Goal: Task Accomplishment & Management: Manage account settings

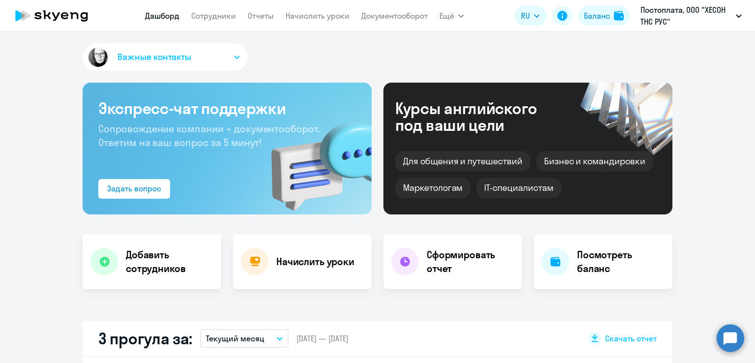
select select "30"
click at [230, 19] on link "Сотрудники" at bounding box center [213, 16] width 45 height 10
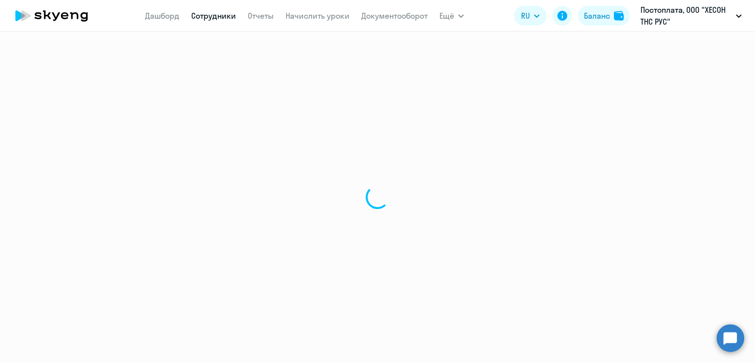
select select "30"
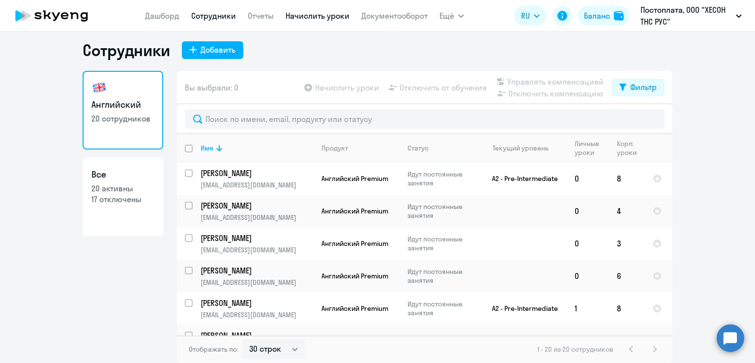
click at [328, 16] on link "Начислить уроки" at bounding box center [317, 16] width 64 height 10
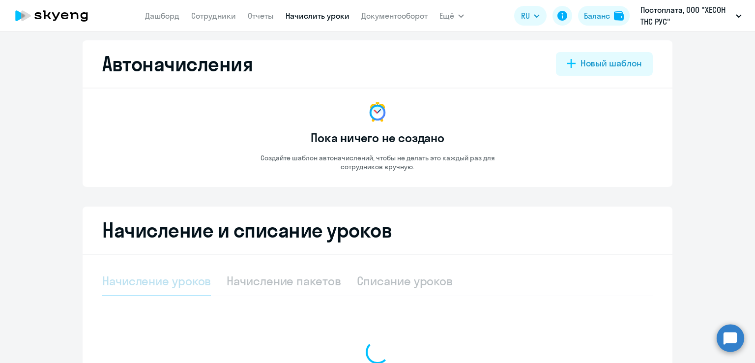
select select "10"
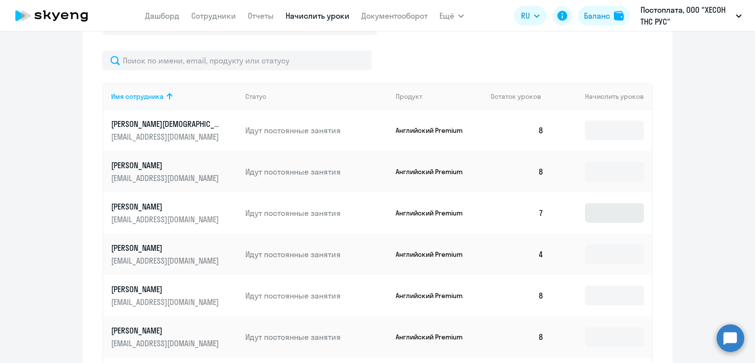
scroll to position [344, 0]
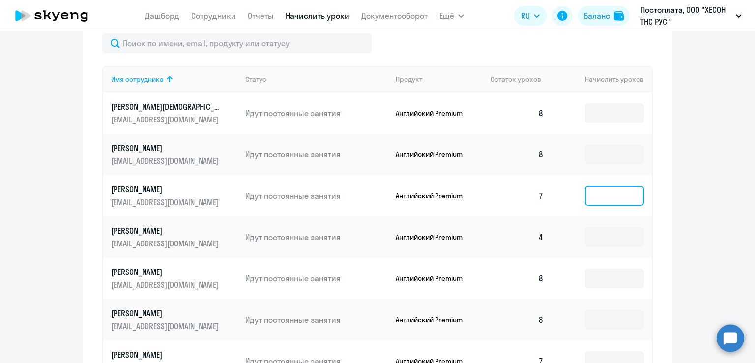
click at [591, 196] on input at bounding box center [614, 196] width 59 height 20
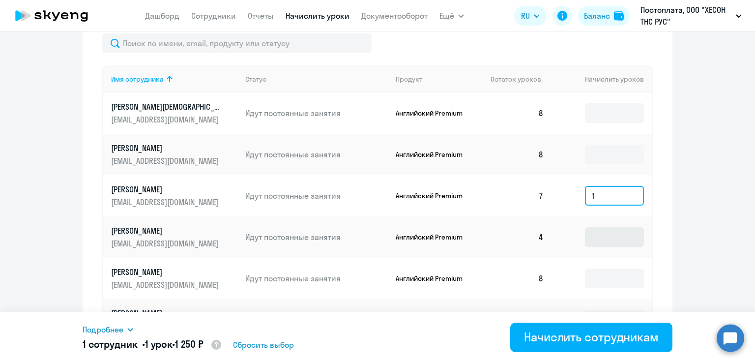
type input "1"
click at [600, 236] on input at bounding box center [614, 237] width 59 height 20
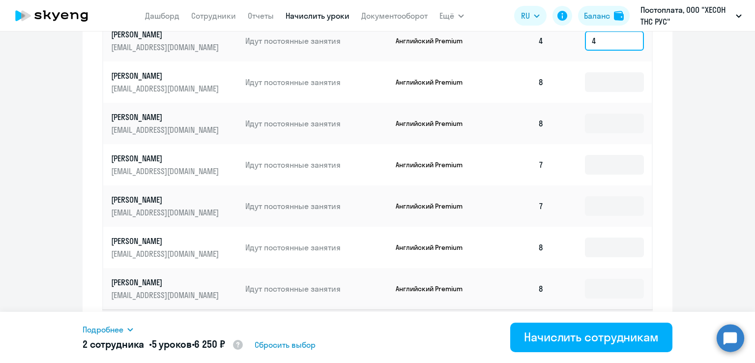
scroll to position [540, 0]
type input "4"
click at [591, 164] on input at bounding box center [614, 164] width 59 height 20
type input "1"
click at [603, 205] on input at bounding box center [614, 206] width 59 height 20
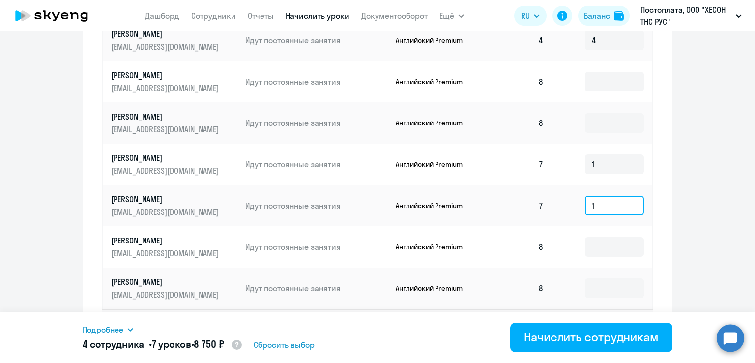
type input "1"
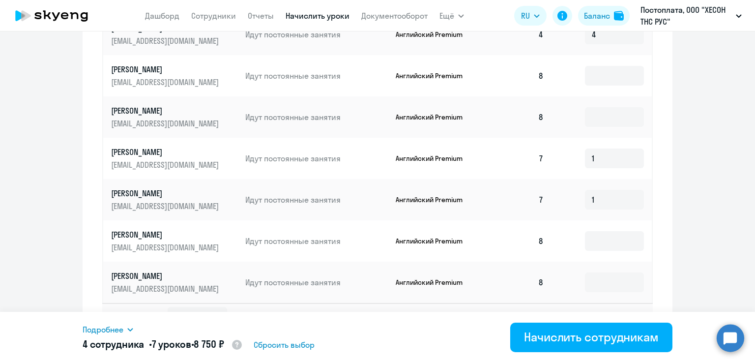
scroll to position [569, 0]
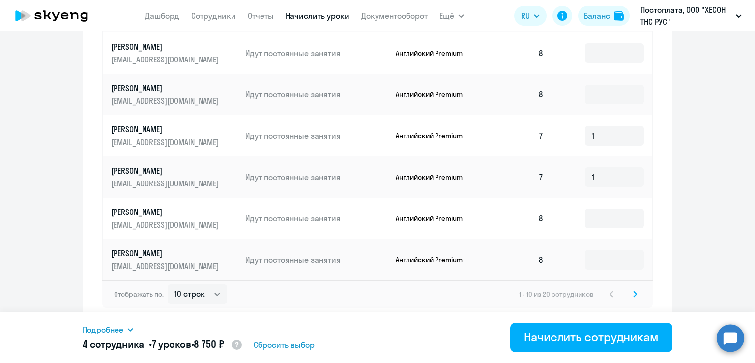
click at [634, 294] on svg-icon at bounding box center [635, 294] width 12 height 12
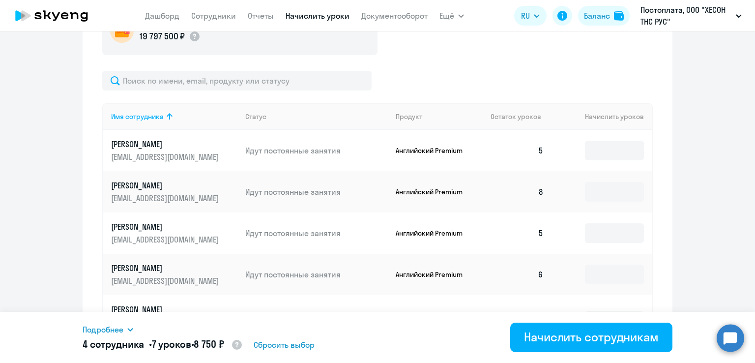
scroll to position [323, 0]
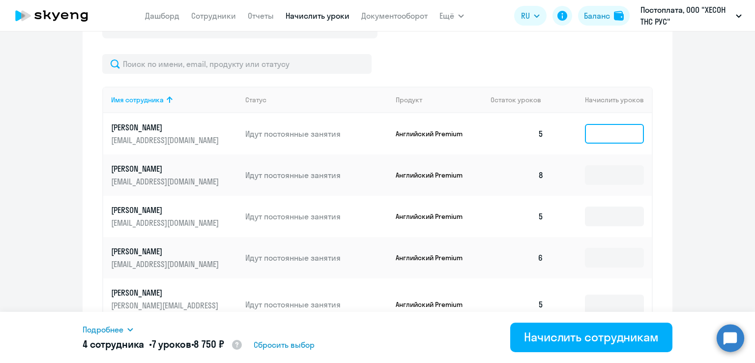
click at [601, 131] on input at bounding box center [614, 134] width 59 height 20
type input "3"
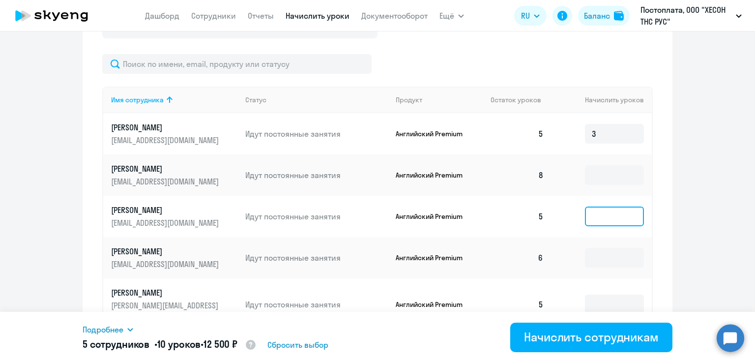
click at [596, 213] on input at bounding box center [614, 216] width 59 height 20
type input "3"
click at [590, 254] on input at bounding box center [614, 258] width 59 height 20
type input "2"
click at [678, 244] on ng-component "Автоначисления Новый шаблон Пока ничего не создано Создайте шаблон автоначислен…" at bounding box center [377, 150] width 755 height 855
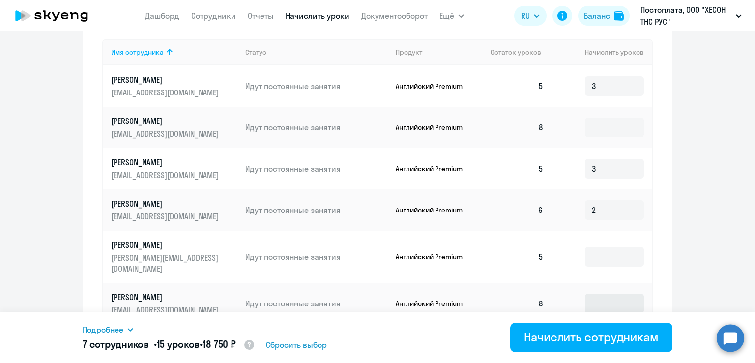
scroll to position [421, 0]
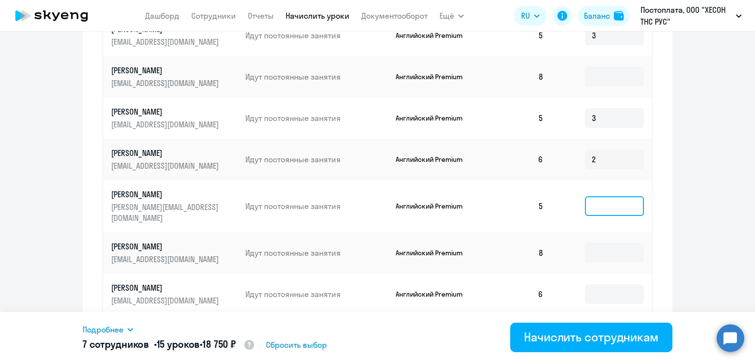
click at [593, 199] on input at bounding box center [614, 206] width 59 height 20
type input "3"
click at [669, 210] on ng-component "Автоначисления Новый шаблон Пока ничего не создано Создайте шаблон автоначислен…" at bounding box center [377, 52] width 755 height 855
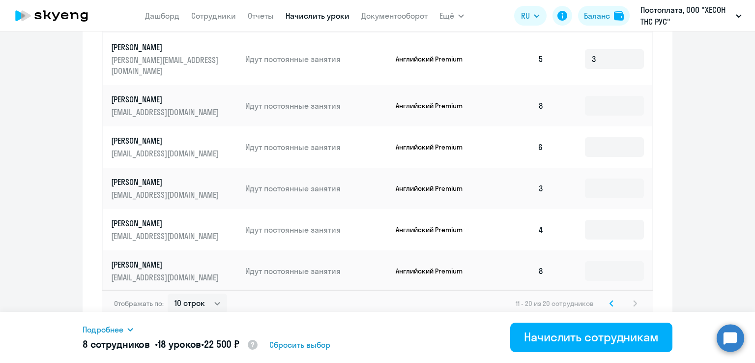
scroll to position [569, 0]
click at [589, 137] on input at bounding box center [614, 147] width 59 height 20
type input "2"
click at [601, 178] on input at bounding box center [614, 188] width 59 height 20
type input "5"
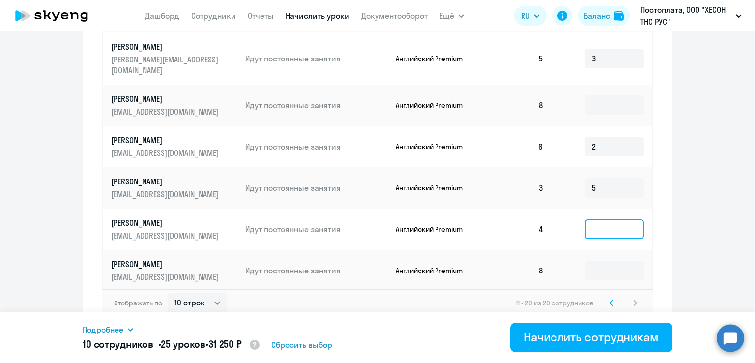
click at [592, 219] on input at bounding box center [614, 229] width 59 height 20
type input "4"
click at [593, 260] on input at bounding box center [614, 270] width 59 height 20
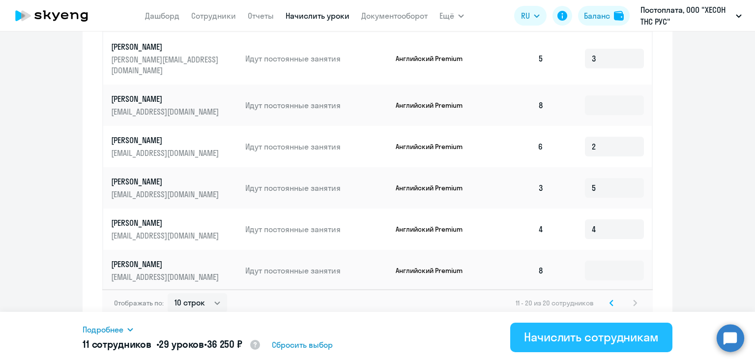
click at [561, 337] on div "Начислить сотрудникам" at bounding box center [591, 337] width 135 height 16
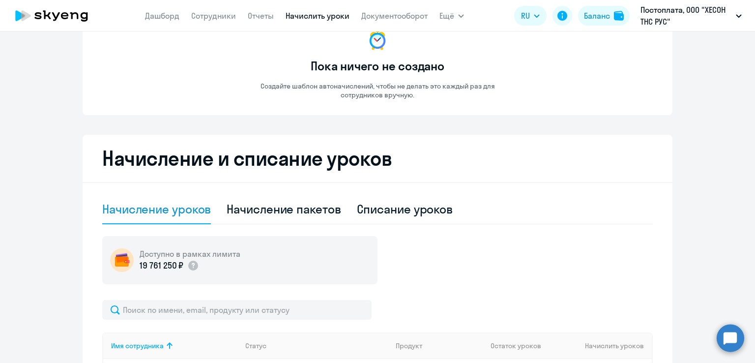
scroll to position [0, 0]
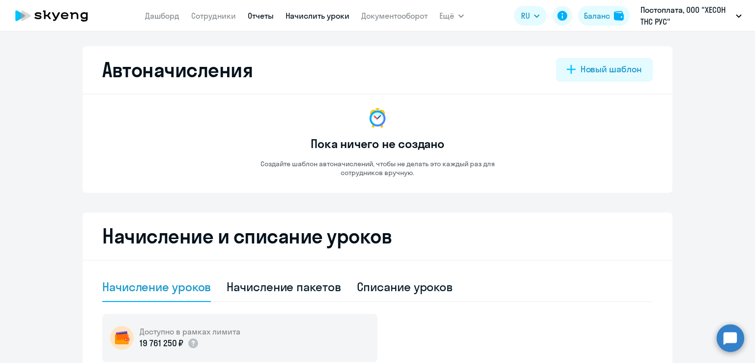
click at [255, 14] on link "Отчеты" at bounding box center [261, 16] width 26 height 10
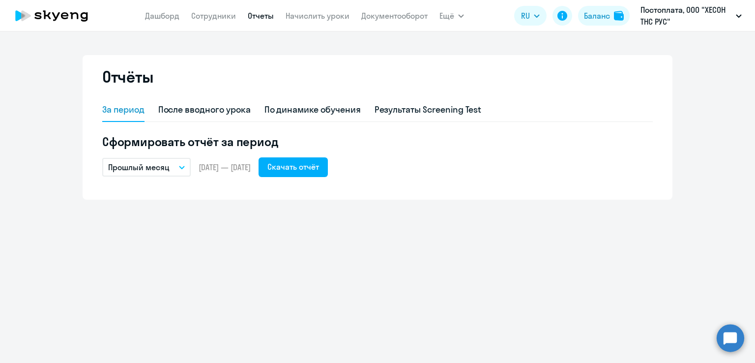
click at [174, 167] on button "Прошлый месяц" at bounding box center [146, 167] width 88 height 19
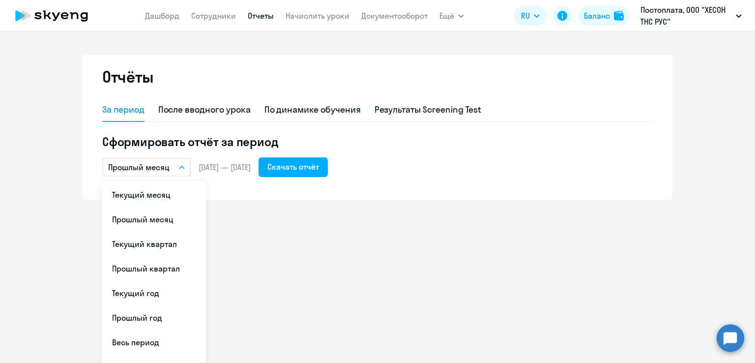
click at [174, 167] on button "Прошлый месяц" at bounding box center [146, 167] width 88 height 19
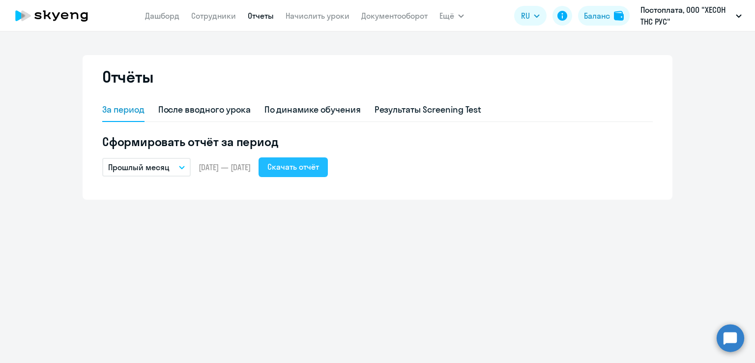
click at [310, 163] on div "Скачать отчёт" at bounding box center [293, 167] width 52 height 12
